Goal: Task Accomplishment & Management: Complete application form

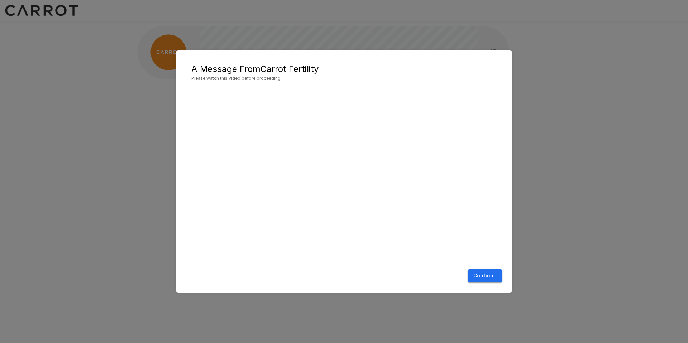
click at [478, 276] on button "Continue" at bounding box center [485, 276] width 35 height 13
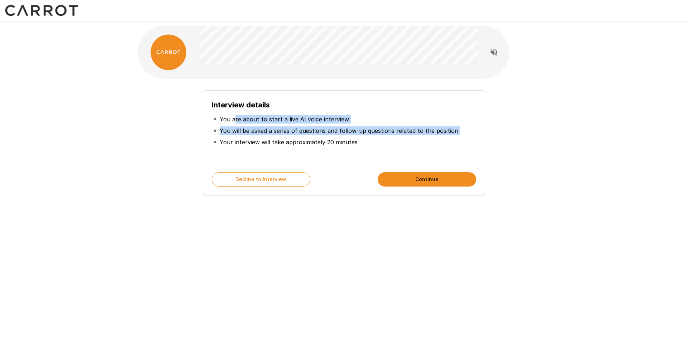
click at [318, 137] on ul "You are about to start a live AI voice interview You will be asked a series of …" at bounding box center [344, 131] width 265 height 40
click at [318, 137] on li "Your interview will take approximately 20 minutes" at bounding box center [344, 142] width 265 height 11
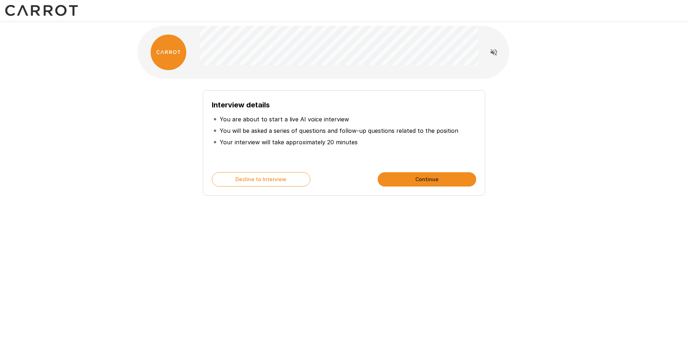
click at [318, 137] on li "Your interview will take approximately 20 minutes" at bounding box center [344, 142] width 265 height 11
click at [423, 75] on div at bounding box center [339, 52] width 279 height 53
click at [381, 139] on li "Your interview will take approximately 20 minutes" at bounding box center [344, 142] width 265 height 11
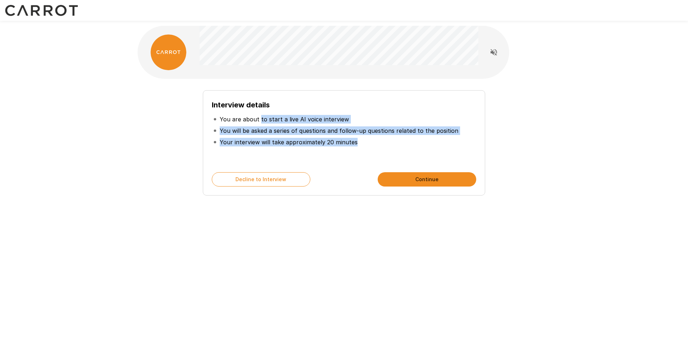
drag, startPoint x: 346, startPoint y: 141, endPoint x: 259, endPoint y: 117, distance: 90.1
click at [259, 117] on ul "You are about to start a live AI voice interview You will be asked a series of …" at bounding box center [344, 131] width 265 height 40
click at [259, 117] on p "You are about to start a live AI voice interview" at bounding box center [284, 119] width 129 height 9
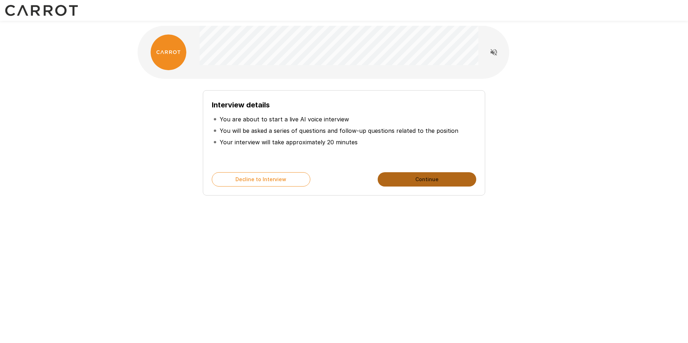
click at [425, 181] on button "Continue" at bounding box center [427, 179] width 99 height 14
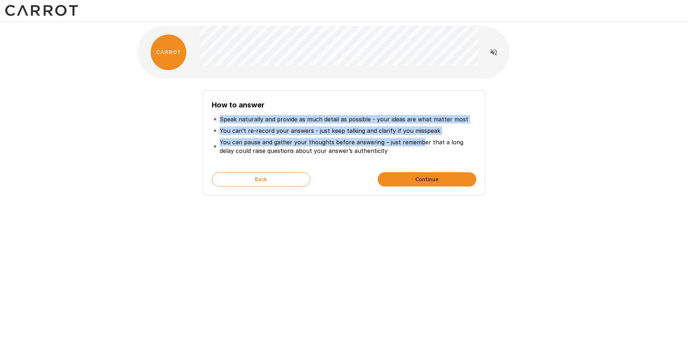
drag, startPoint x: 226, startPoint y: 115, endPoint x: 418, endPoint y: 143, distance: 193.4
click at [417, 143] on ul "Speak naturally and provide as much detail as possible - your ideas are what ma…" at bounding box center [344, 135] width 265 height 49
click at [418, 143] on p "You can pause and gather your thoughts before answering – just remember that a …" at bounding box center [347, 146] width 255 height 17
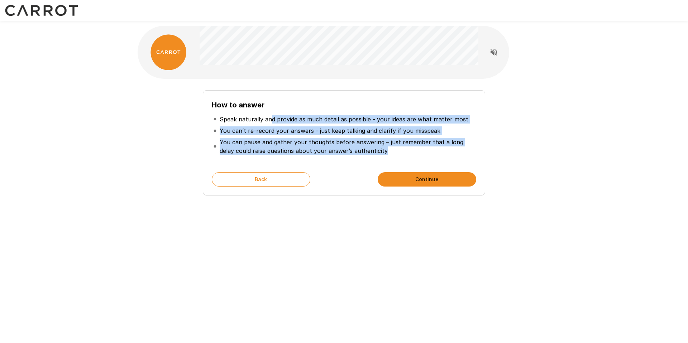
drag, startPoint x: 380, startPoint y: 152, endPoint x: 268, endPoint y: 120, distance: 116.6
click at [268, 120] on ul "Speak naturally and provide as much detail as possible - your ideas are what ma…" at bounding box center [344, 135] width 265 height 49
click at [268, 120] on p "Speak naturally and provide as much detail as possible - your ideas are what ma…" at bounding box center [344, 119] width 249 height 9
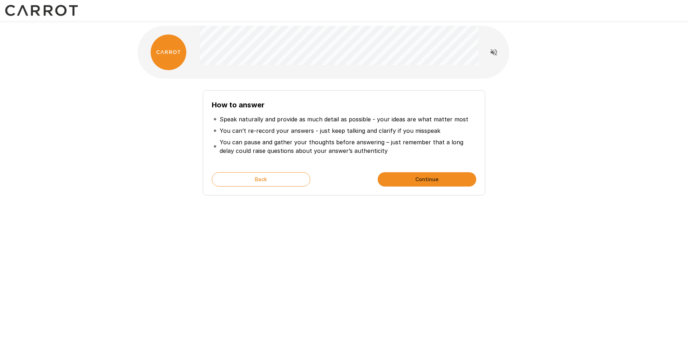
click at [265, 115] on ul "Speak naturally and provide as much detail as possible - your ideas are what ma…" at bounding box center [344, 135] width 265 height 49
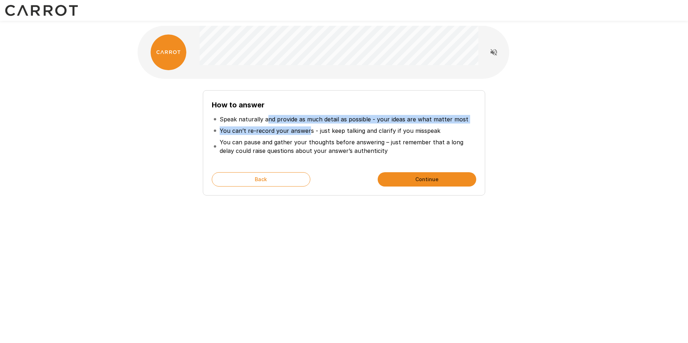
drag, startPoint x: 266, startPoint y: 115, endPoint x: 307, endPoint y: 134, distance: 44.6
click at [307, 134] on ul "Speak naturally and provide as much detail as possible - your ideas are what ma…" at bounding box center [344, 135] width 265 height 49
click at [307, 134] on p "You can’t re-record your answers - just keep talking and clarify if you misspeak" at bounding box center [330, 131] width 221 height 9
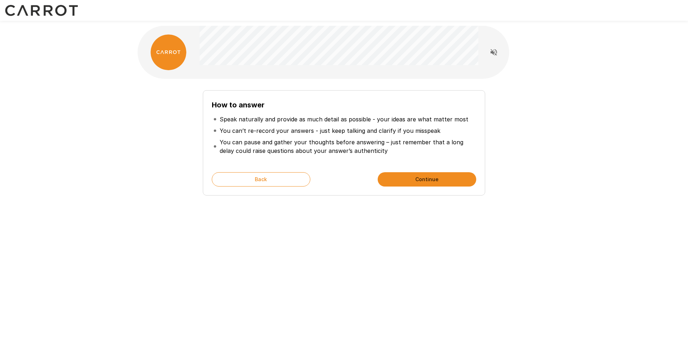
click at [408, 178] on button "Continue" at bounding box center [427, 179] width 99 height 14
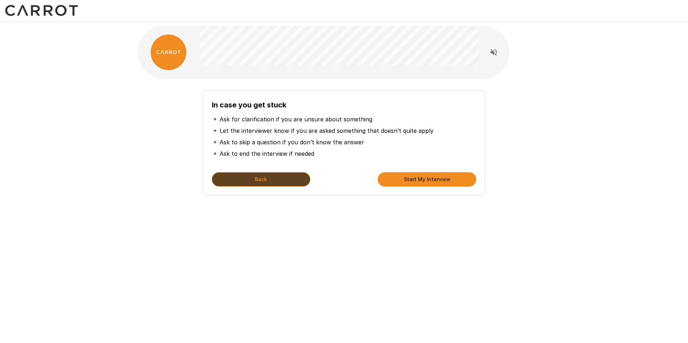
click at [279, 173] on button "Back" at bounding box center [261, 179] width 99 height 14
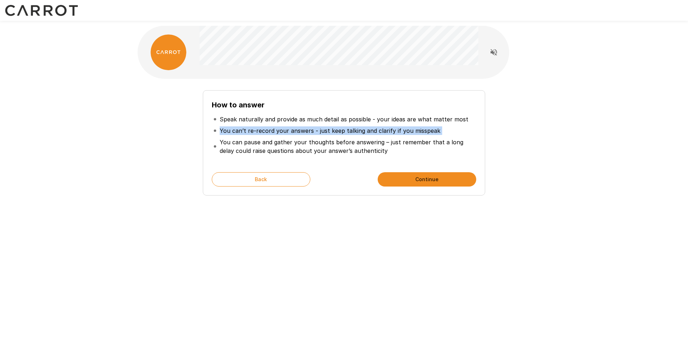
drag, startPoint x: 294, startPoint y: 133, endPoint x: 416, endPoint y: 136, distance: 122.3
click at [416, 136] on ul "Speak naturally and provide as much detail as possible - your ideas are what ma…" at bounding box center [344, 135] width 265 height 49
click at [411, 138] on p "You can pause and gather your thoughts before answering – just remember that a …" at bounding box center [347, 146] width 255 height 17
click at [410, 178] on button "Continue" at bounding box center [427, 179] width 99 height 14
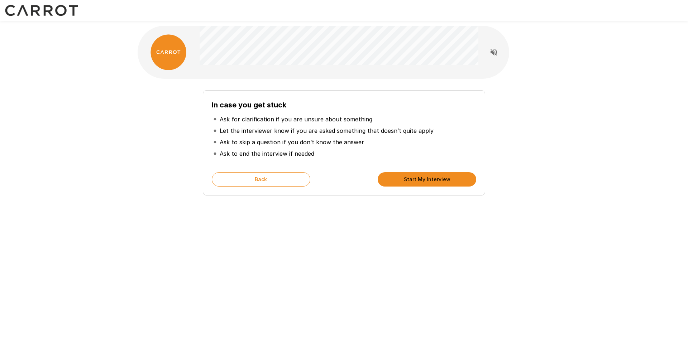
click at [225, 98] on div "In case you get stuck Ask for clarification if you are unsure about something L…" at bounding box center [344, 142] width 282 height 105
click at [244, 174] on button "Back" at bounding box center [261, 179] width 99 height 14
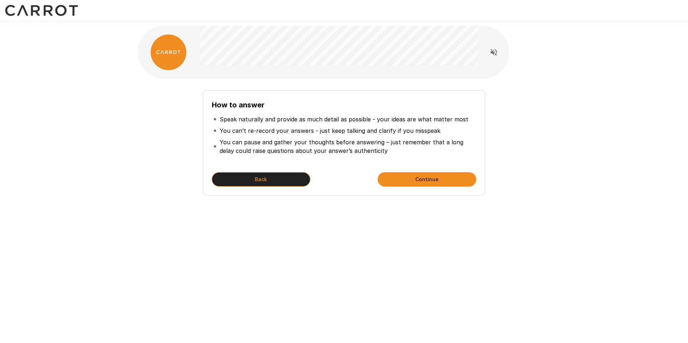
click at [246, 174] on button "Back" at bounding box center [261, 179] width 99 height 14
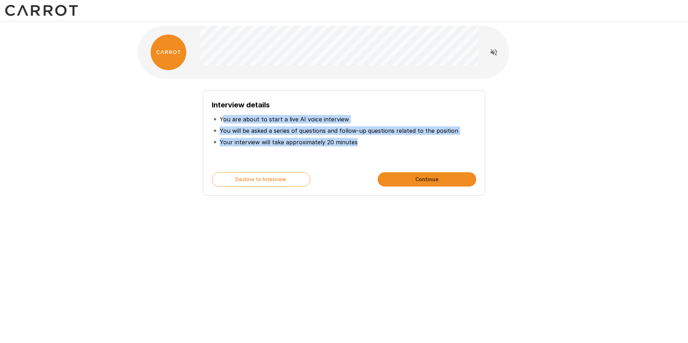
drag, startPoint x: 221, startPoint y: 119, endPoint x: 283, endPoint y: 148, distance: 68.0
click at [283, 148] on ul "You are about to start a live AI voice interview You will be asked a series of …" at bounding box center [344, 131] width 265 height 40
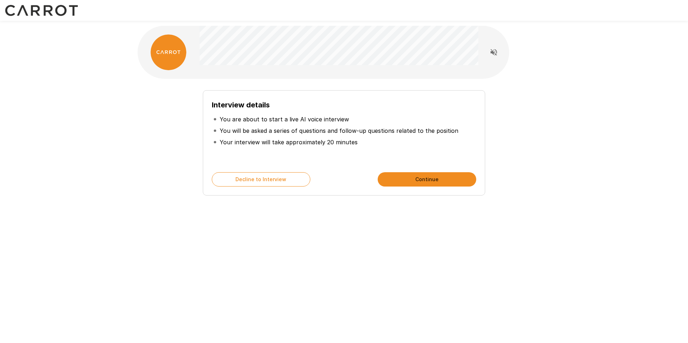
click at [283, 147] on ul "You are about to start a live AI voice interview You will be asked a series of …" at bounding box center [344, 131] width 265 height 40
click at [361, 156] on div "Interview details You are about to start a live AI voice interview You will be …" at bounding box center [344, 131] width 265 height 65
click at [398, 181] on button "Continue" at bounding box center [427, 179] width 99 height 14
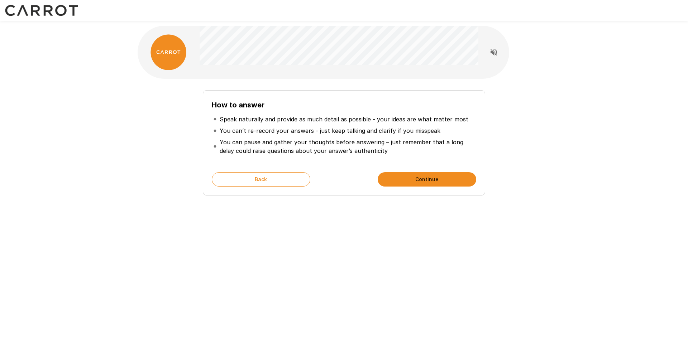
click at [397, 174] on button "Continue" at bounding box center [427, 179] width 99 height 14
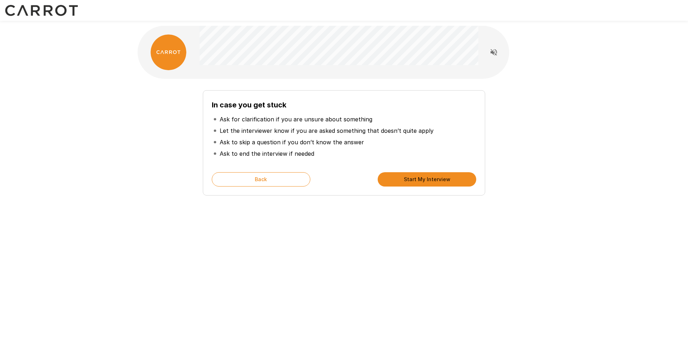
click at [271, 171] on div "In case you get stuck Ask for clarification if you are unsure about something L…" at bounding box center [344, 142] width 282 height 105
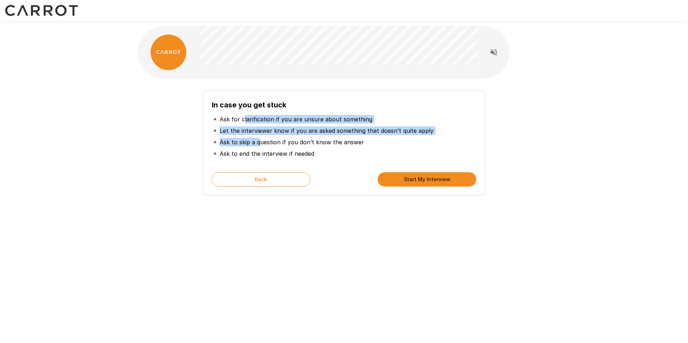
drag, startPoint x: 244, startPoint y: 119, endPoint x: 261, endPoint y: 144, distance: 29.5
click at [261, 144] on ul "Ask for clarification if you are unsure about something Let the interviewer kno…" at bounding box center [344, 137] width 265 height 52
click at [282, 185] on button "Back" at bounding box center [261, 179] width 99 height 14
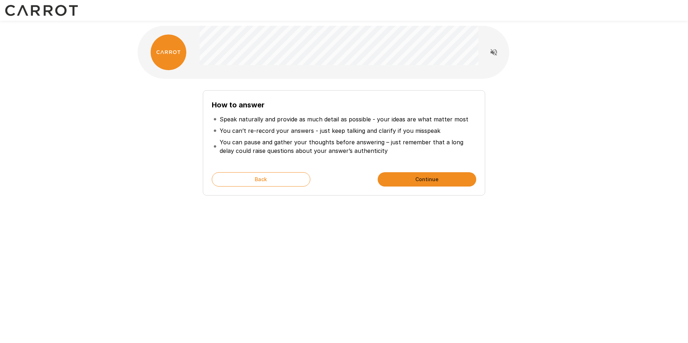
drag, startPoint x: 347, startPoint y: 136, endPoint x: 344, endPoint y: 150, distance: 13.8
click at [344, 150] on li "You can pause and gather your thoughts before answering – just remember that a …" at bounding box center [344, 147] width 265 height 20
click at [344, 150] on p "You can pause and gather your thoughts before answering – just remember that a …" at bounding box center [347, 146] width 255 height 17
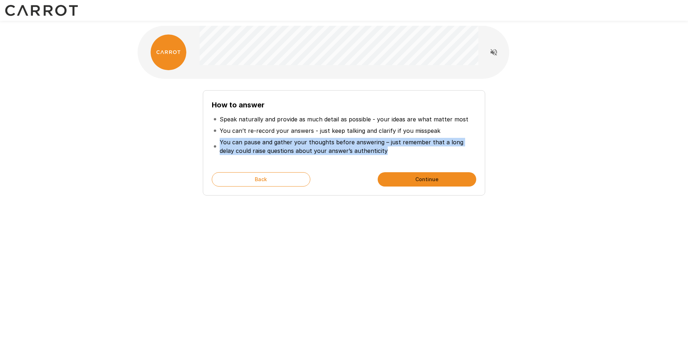
click at [344, 150] on p "You can pause and gather your thoughts before answering – just remember that a …" at bounding box center [347, 146] width 255 height 17
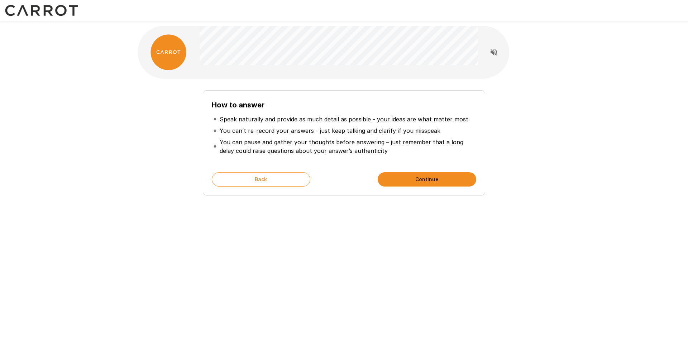
click at [246, 143] on p "You can pause and gather your thoughts before answering – just remember that a …" at bounding box center [347, 146] width 255 height 17
click at [327, 145] on p "You can pause and gather your thoughts before answering – just remember that a …" at bounding box center [347, 146] width 255 height 17
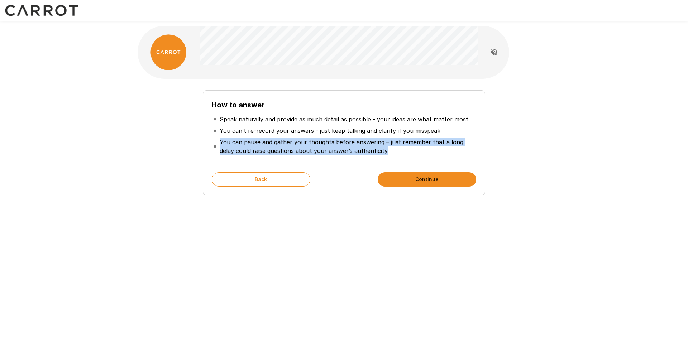
click at [327, 145] on p "You can pause and gather your thoughts before answering – just remember that a …" at bounding box center [347, 146] width 255 height 17
click at [371, 152] on p "You can pause and gather your thoughts before answering – just remember that a …" at bounding box center [347, 146] width 255 height 17
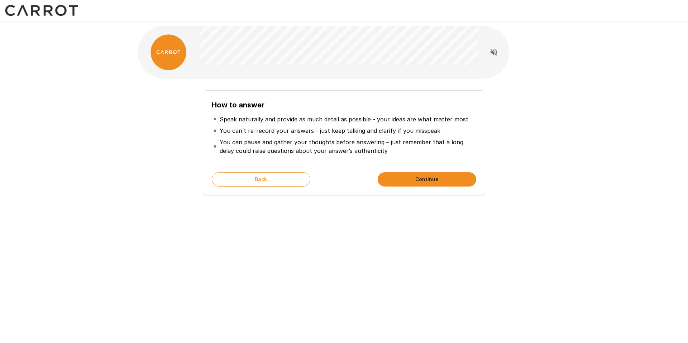
click at [455, 176] on button "Continue" at bounding box center [427, 179] width 99 height 14
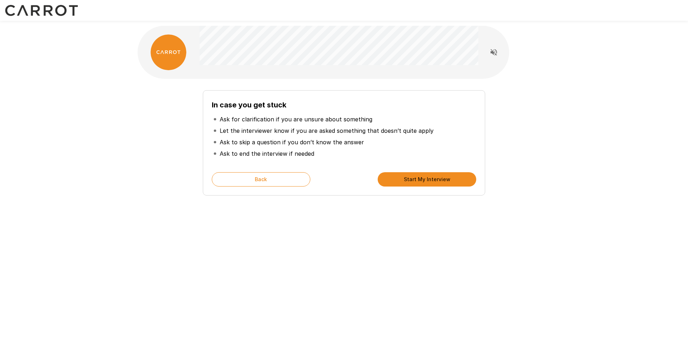
click at [419, 179] on button "Start My Interview" at bounding box center [427, 179] width 99 height 14
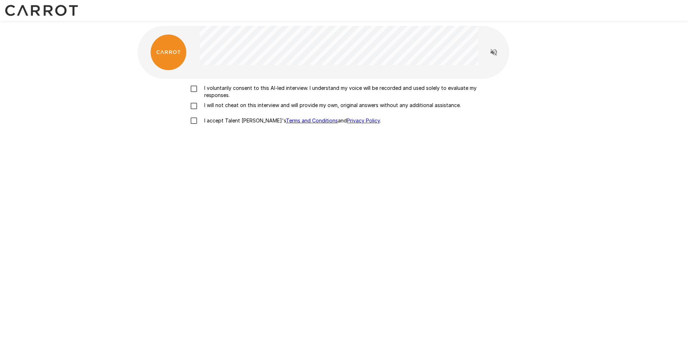
click at [201, 92] on label "I voluntarily consent to this AI-led interview. I understand my voice will be r…" at bounding box center [343, 92] width 315 height 14
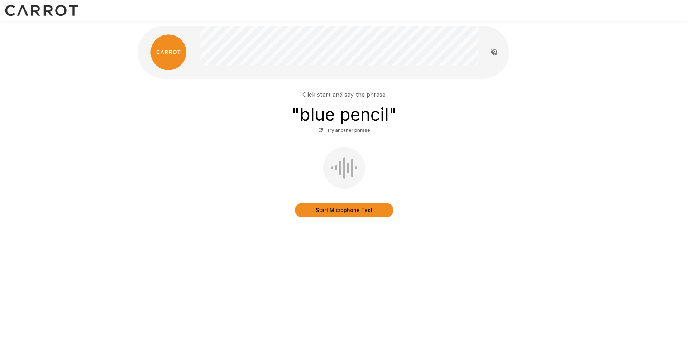
click at [323, 211] on button "Start Microphone Test" at bounding box center [344, 210] width 99 height 14
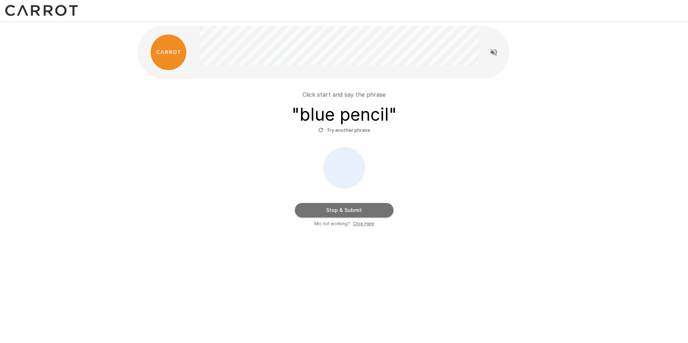
click at [332, 206] on button "Stop & Submit" at bounding box center [344, 210] width 99 height 14
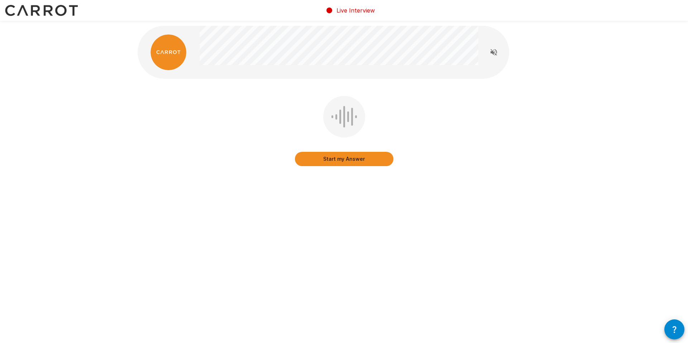
click at [364, 157] on button "Start my Answer" at bounding box center [344, 159] width 99 height 14
click at [357, 160] on button "Stop & Submit" at bounding box center [344, 159] width 99 height 14
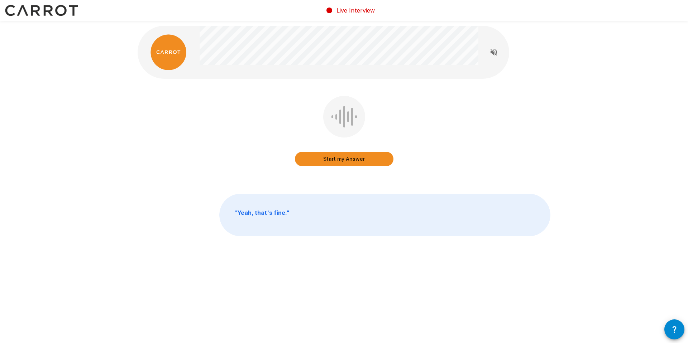
click at [313, 160] on button "Start my Answer" at bounding box center [344, 159] width 99 height 14
click at [320, 159] on button "Stop & Submit" at bounding box center [344, 159] width 99 height 14
click at [337, 158] on button "Start my Answer" at bounding box center [344, 159] width 99 height 14
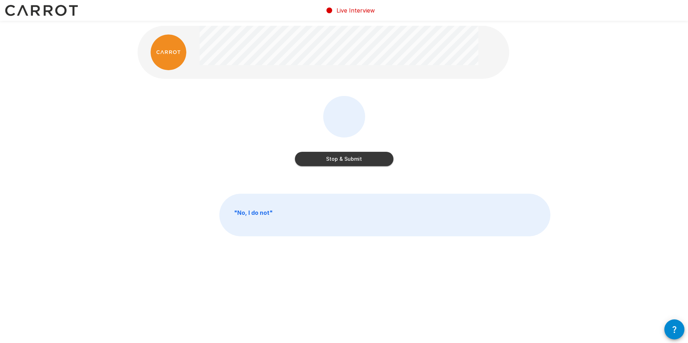
click at [332, 157] on button "Stop & Submit" at bounding box center [344, 159] width 99 height 14
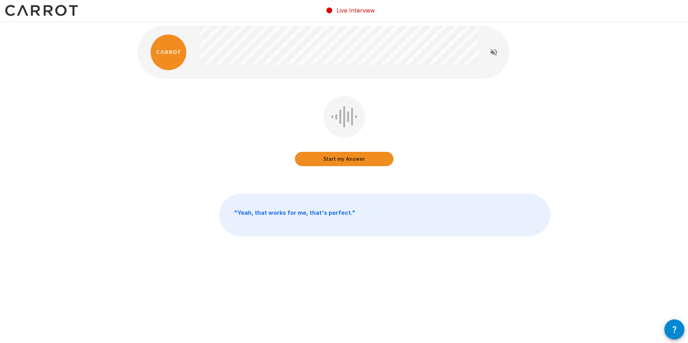
click at [325, 163] on button "Start my Answer" at bounding box center [344, 159] width 99 height 14
click at [356, 156] on button "Stop & Submit" at bounding box center [344, 159] width 99 height 14
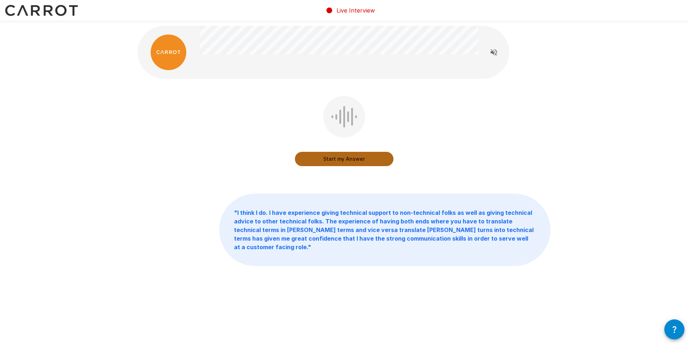
click at [380, 163] on button "Start my Answer" at bounding box center [344, 159] width 99 height 14
click at [359, 158] on button "Stop & Submit" at bounding box center [344, 159] width 99 height 14
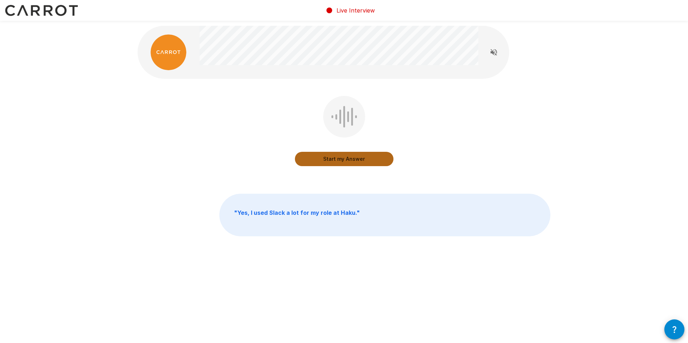
click at [349, 157] on button "Start my Answer" at bounding box center [344, 159] width 99 height 14
click at [347, 153] on button "Stop & Submit" at bounding box center [344, 159] width 99 height 14
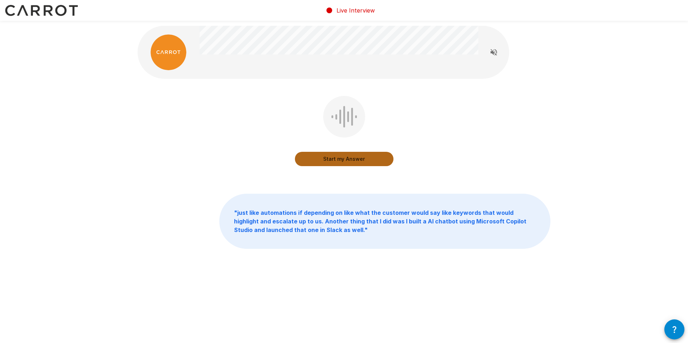
click at [376, 156] on button "Start my Answer" at bounding box center [344, 159] width 99 height 14
click at [375, 154] on button "Stop & Submit" at bounding box center [344, 159] width 99 height 14
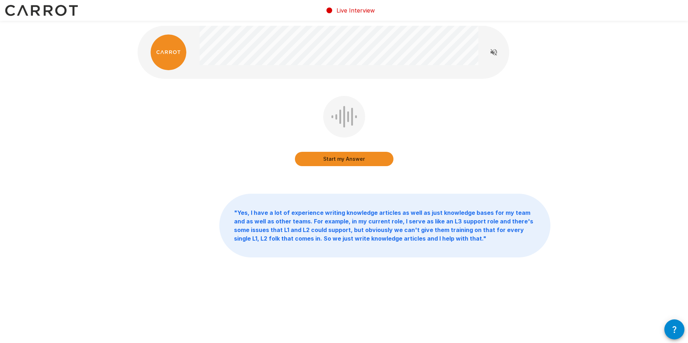
click at [347, 161] on button "Start my Answer" at bounding box center [344, 159] width 99 height 14
click at [323, 162] on button "Stop & Submit" at bounding box center [344, 159] width 99 height 14
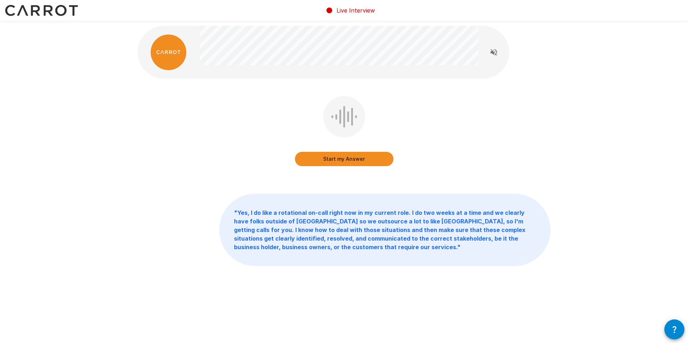
click at [347, 152] on button "Start my Answer" at bounding box center [344, 159] width 99 height 14
click at [366, 157] on button "Stop & Submit" at bounding box center [344, 159] width 99 height 14
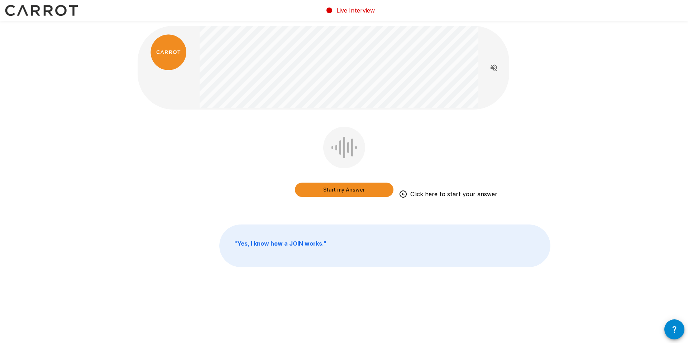
click at [357, 191] on button "Start my Answer" at bounding box center [344, 190] width 99 height 14
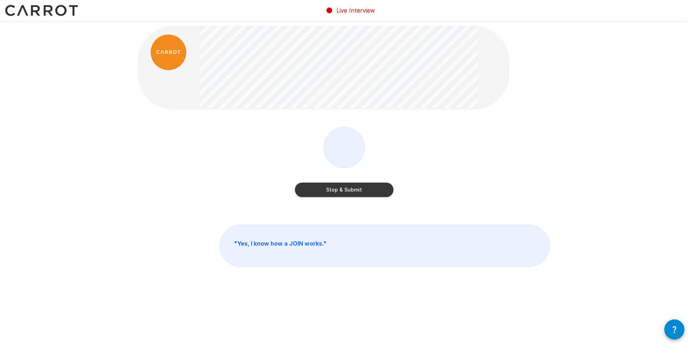
click at [359, 190] on button "Stop & Submit" at bounding box center [344, 190] width 99 height 14
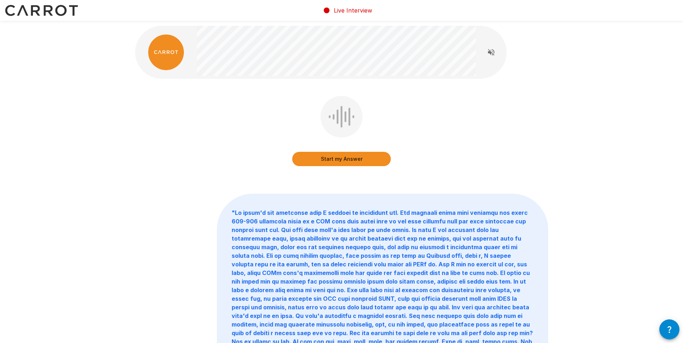
click at [317, 161] on button "Start my Answer" at bounding box center [341, 159] width 99 height 14
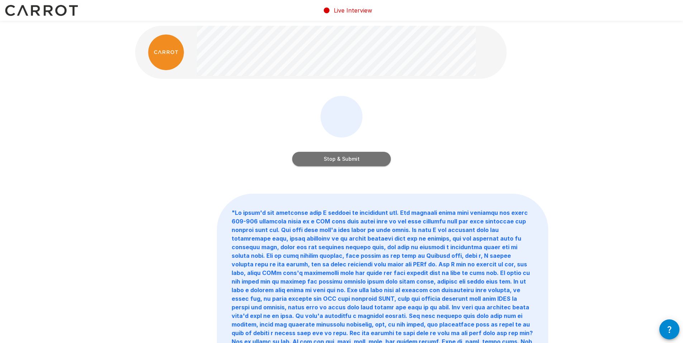
click at [306, 160] on button "Stop & Submit" at bounding box center [341, 159] width 99 height 14
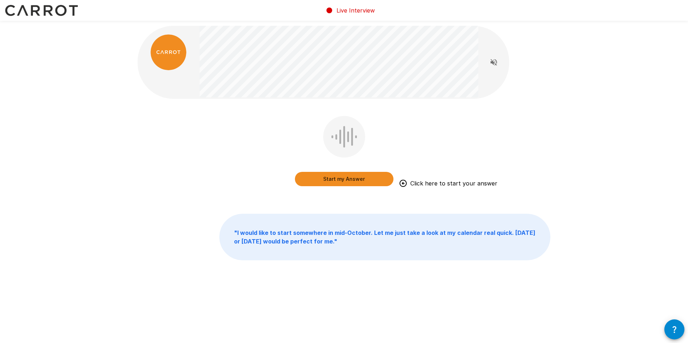
click at [348, 178] on button "Start my Answer" at bounding box center [344, 179] width 99 height 14
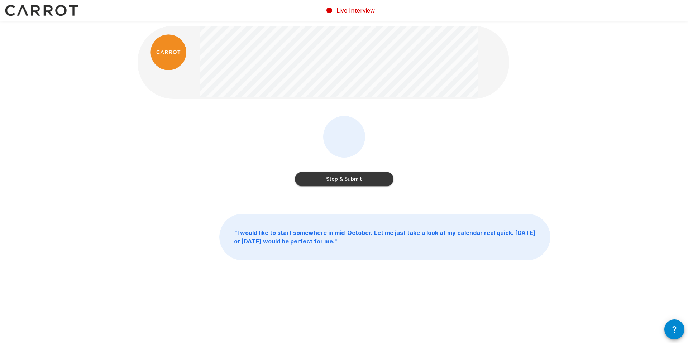
click at [330, 177] on button "Stop & Submit" at bounding box center [344, 179] width 99 height 14
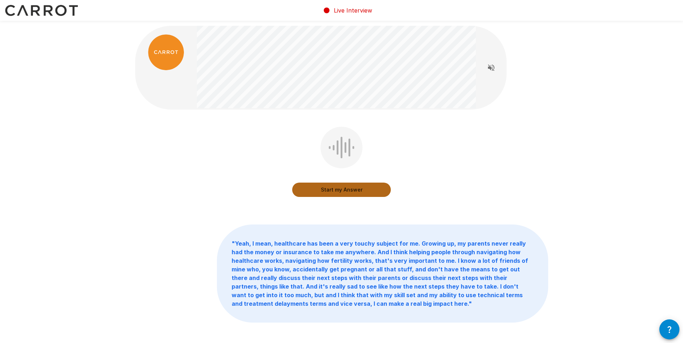
click at [347, 189] on button "Start my Answer" at bounding box center [341, 190] width 99 height 14
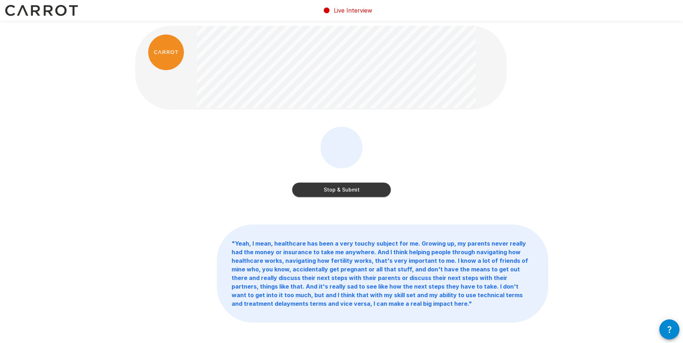
click at [369, 185] on button "Stop & Submit" at bounding box center [341, 190] width 99 height 14
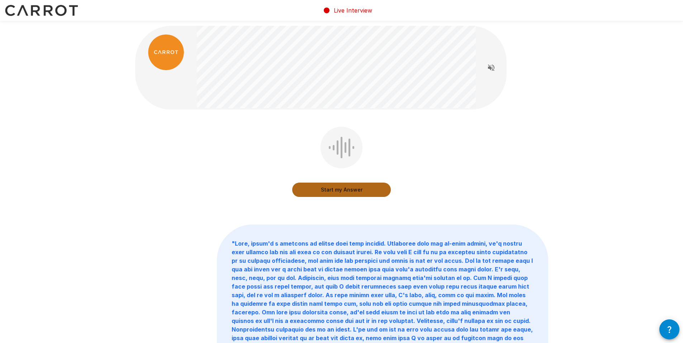
click at [344, 191] on button "Start my Answer" at bounding box center [341, 190] width 99 height 14
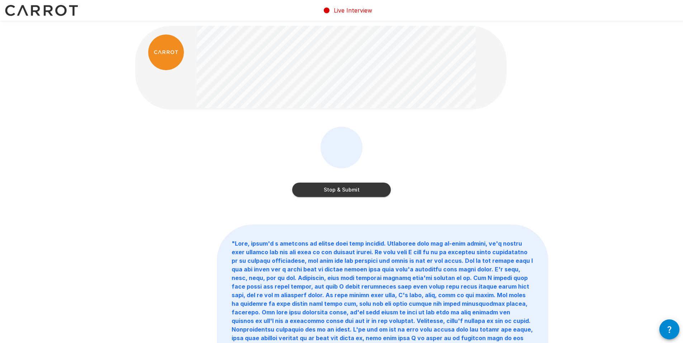
click at [347, 201] on div "Stop & Submit" at bounding box center [341, 167] width 413 height 81
click at [350, 194] on button "Stop & Submit" at bounding box center [341, 190] width 99 height 14
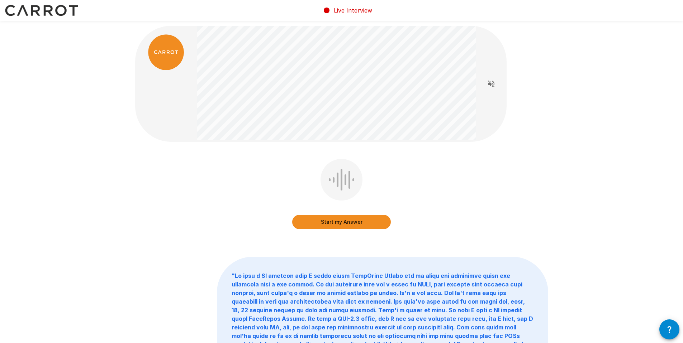
click at [367, 219] on button "Start my Answer" at bounding box center [341, 222] width 99 height 14
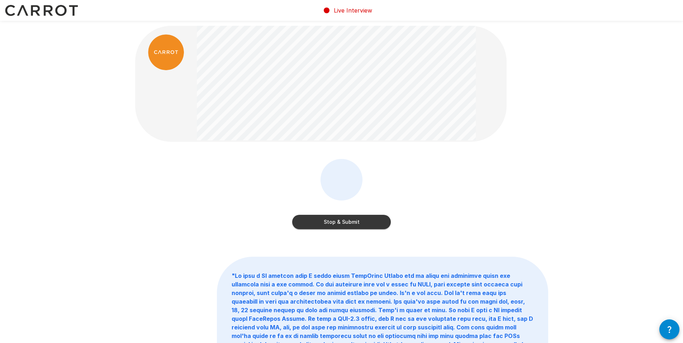
click at [356, 227] on button "Stop & Submit" at bounding box center [341, 222] width 99 height 14
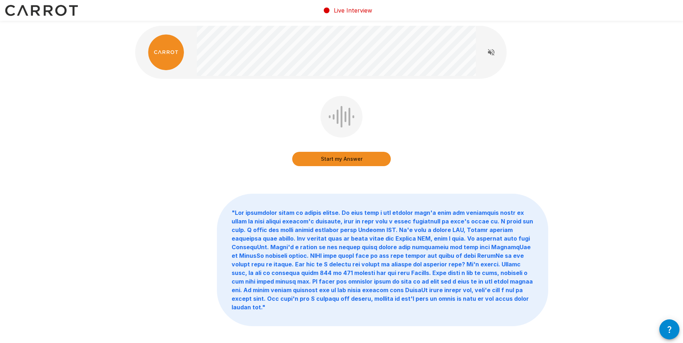
click at [370, 155] on button "Start my Answer" at bounding box center [341, 159] width 99 height 14
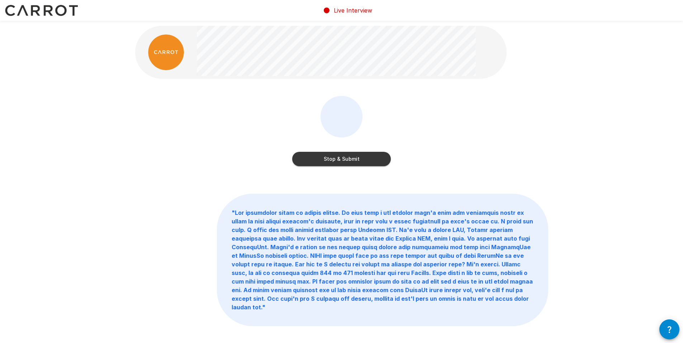
click at [381, 158] on button "Stop & Submit" at bounding box center [341, 159] width 99 height 14
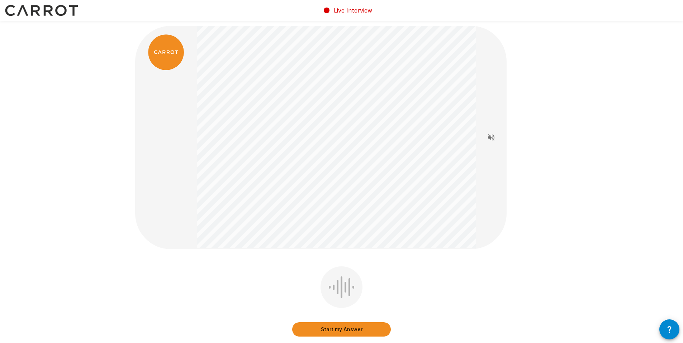
click at [343, 330] on button "Start my Answer" at bounding box center [341, 330] width 99 height 14
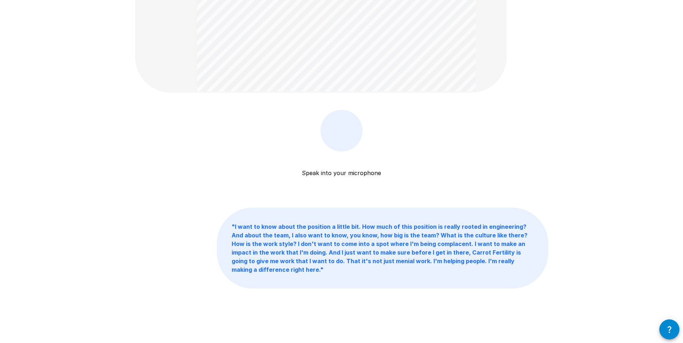
scroll to position [159, 0]
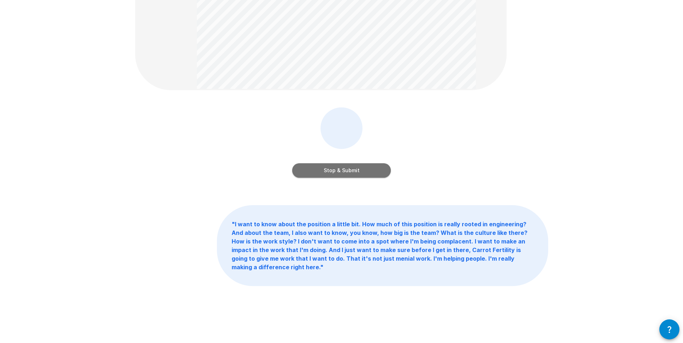
click at [382, 175] on button "Stop & Submit" at bounding box center [341, 170] width 99 height 14
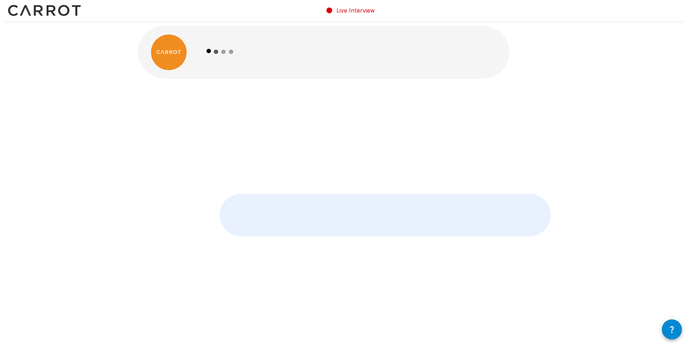
scroll to position [0, 0]
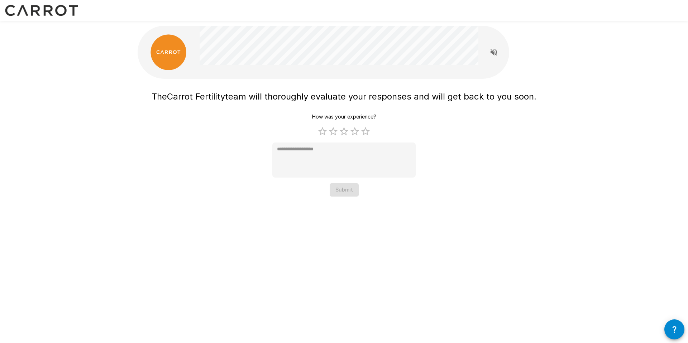
click at [320, 77] on div at bounding box center [339, 52] width 279 height 53
click at [316, 87] on div "The Carrot Fertility team will thoroughly evaluate your responses and will get …" at bounding box center [344, 141] width 385 height 109
click at [317, 90] on div "The Carrot Fertility team will thoroughly evaluate your responses and will get …" at bounding box center [344, 141] width 385 height 109
click at [317, 90] on h1 "The Carrot Fertility team will thoroughly evaluate your responses and will get …" at bounding box center [344, 96] width 385 height 13
click at [465, 138] on div "The Carrot Fertility team will thoroughly evaluate your responses and will get …" at bounding box center [344, 141] width 385 height 109
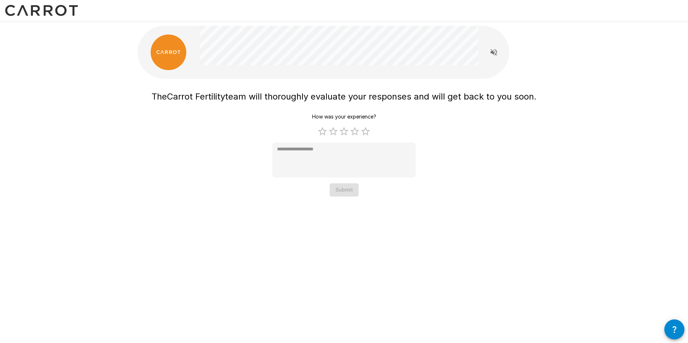
click at [369, 131] on label "5 Stars" at bounding box center [365, 131] width 11 height 11
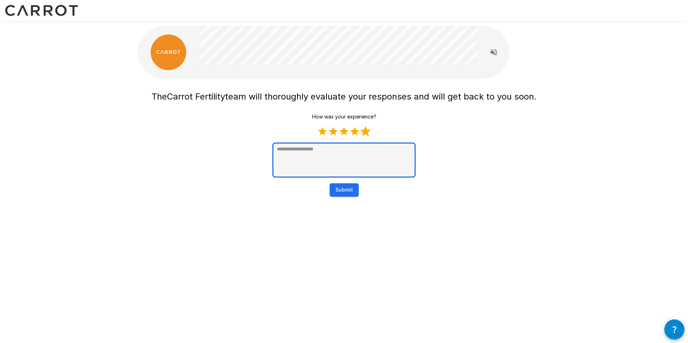
type textarea "*"
